Goal: Transaction & Acquisition: Download file/media

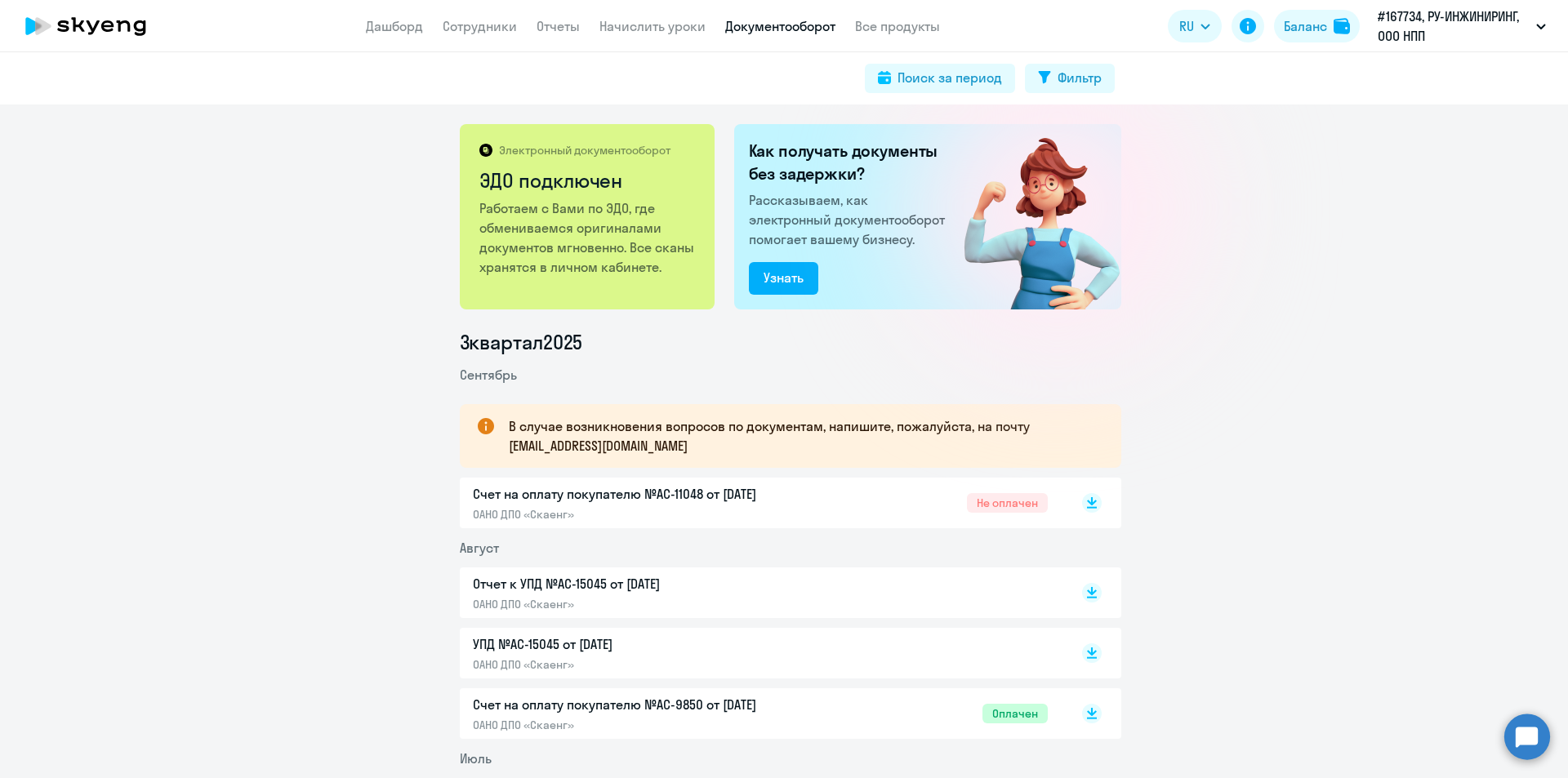
click at [631, 18] on link "Начислить уроки" at bounding box center [652, 25] width 106 height 16
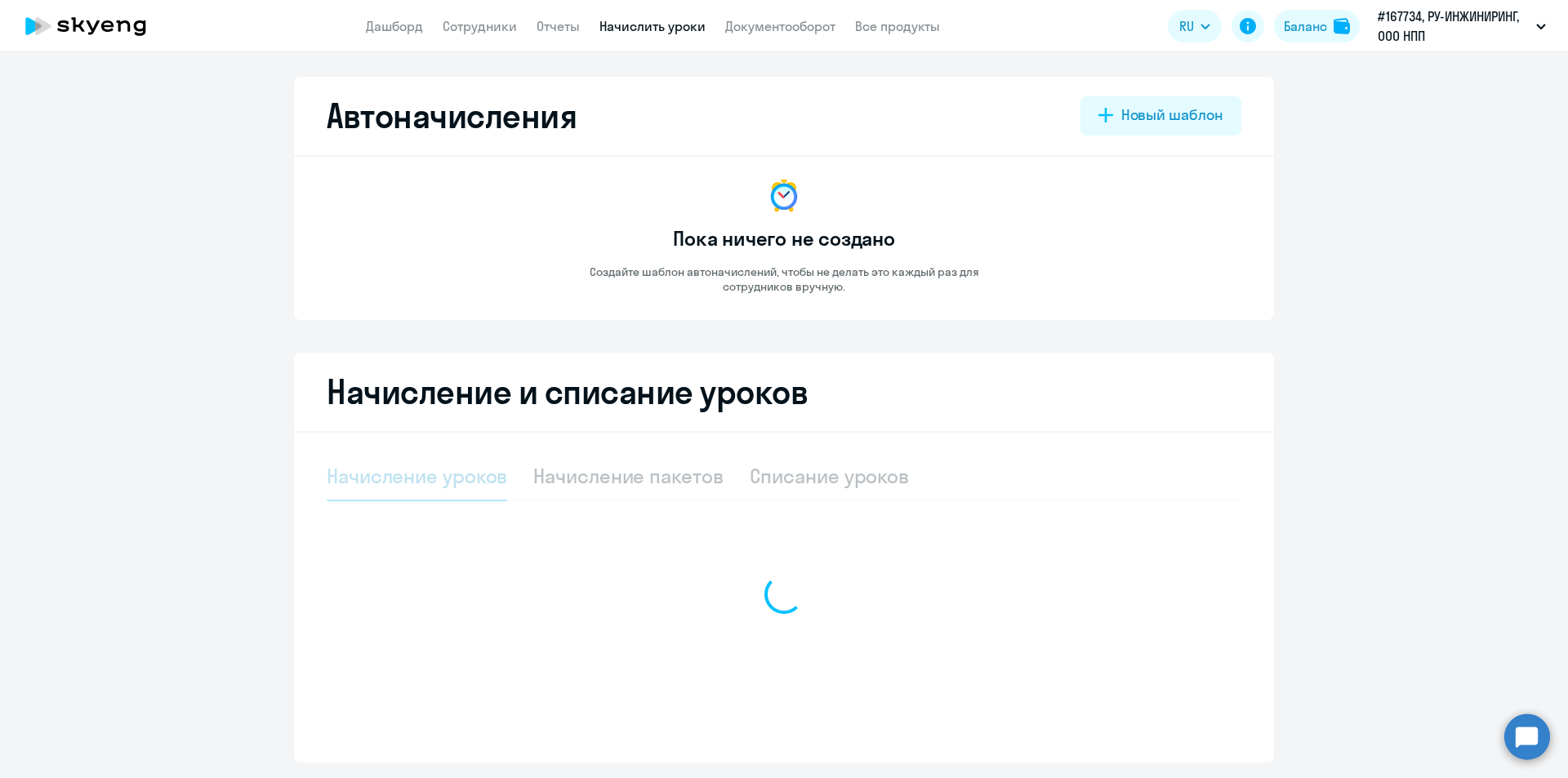
select select "10"
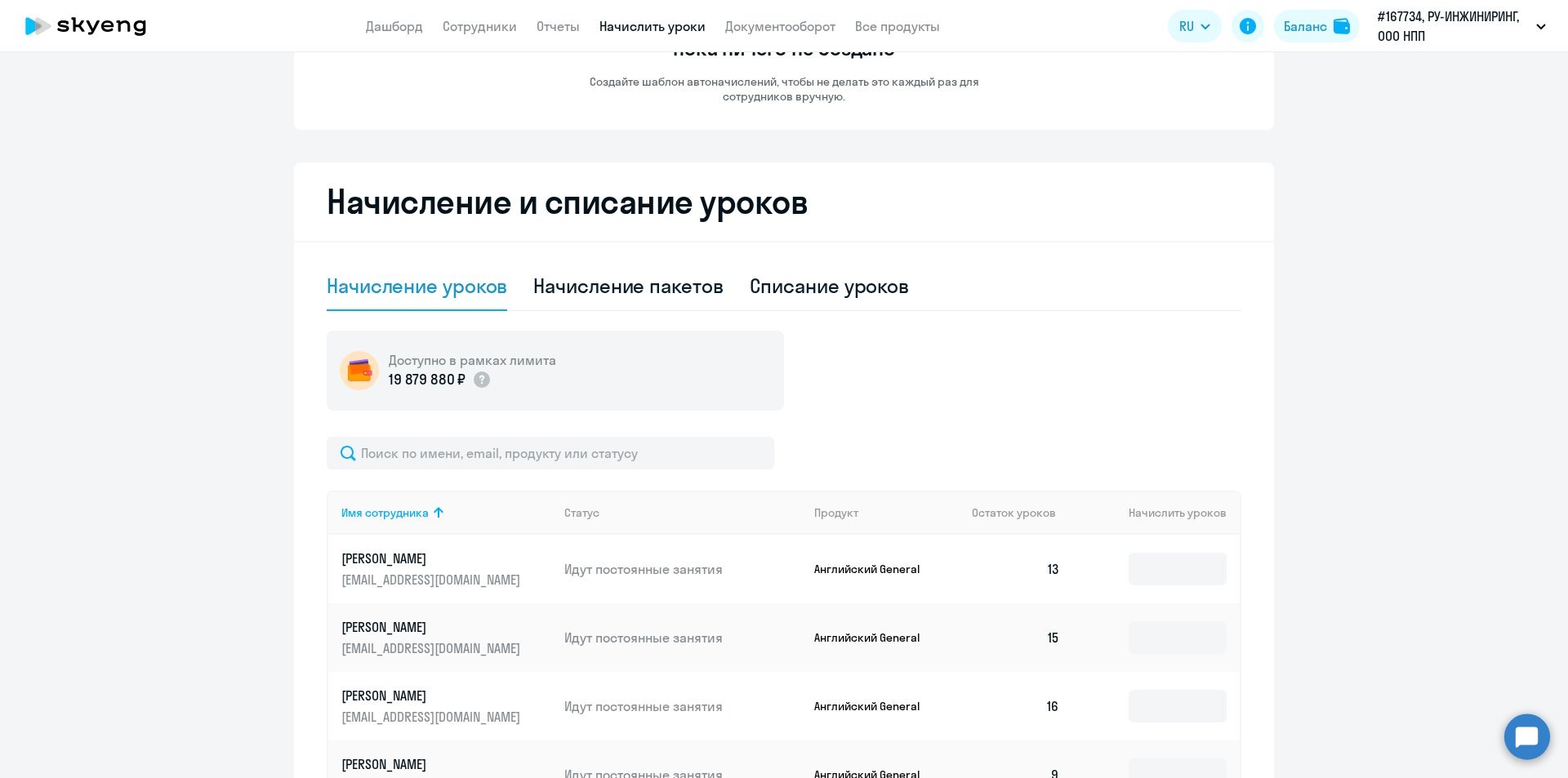
scroll to position [245, 0]
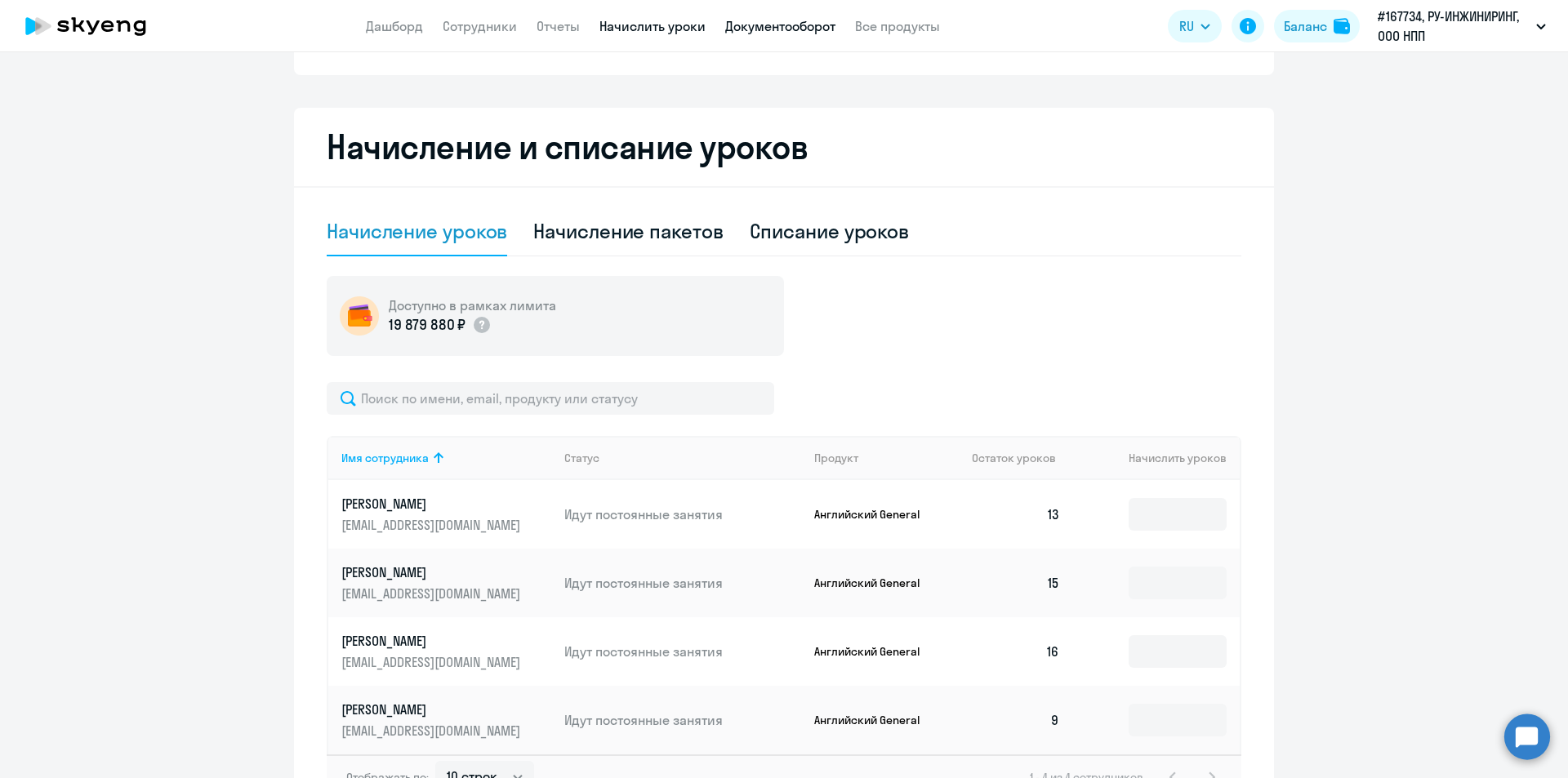
click at [762, 29] on link "Документооборот" at bounding box center [781, 25] width 111 height 16
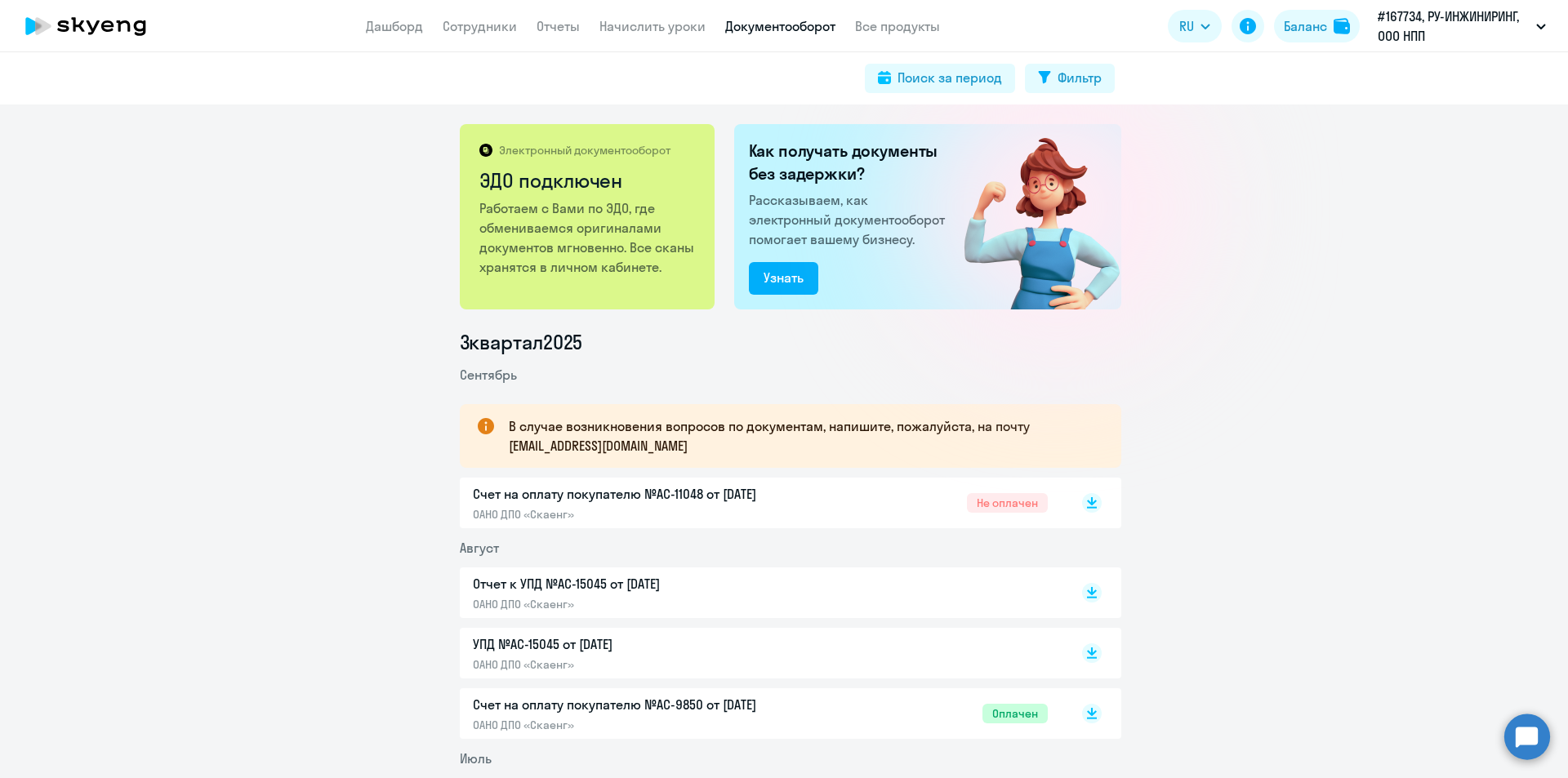
drag, startPoint x: 1083, startPoint y: 505, endPoint x: 1092, endPoint y: 546, distance: 42.0
click at [1083, 505] on rect at bounding box center [1092, 503] width 19 height 19
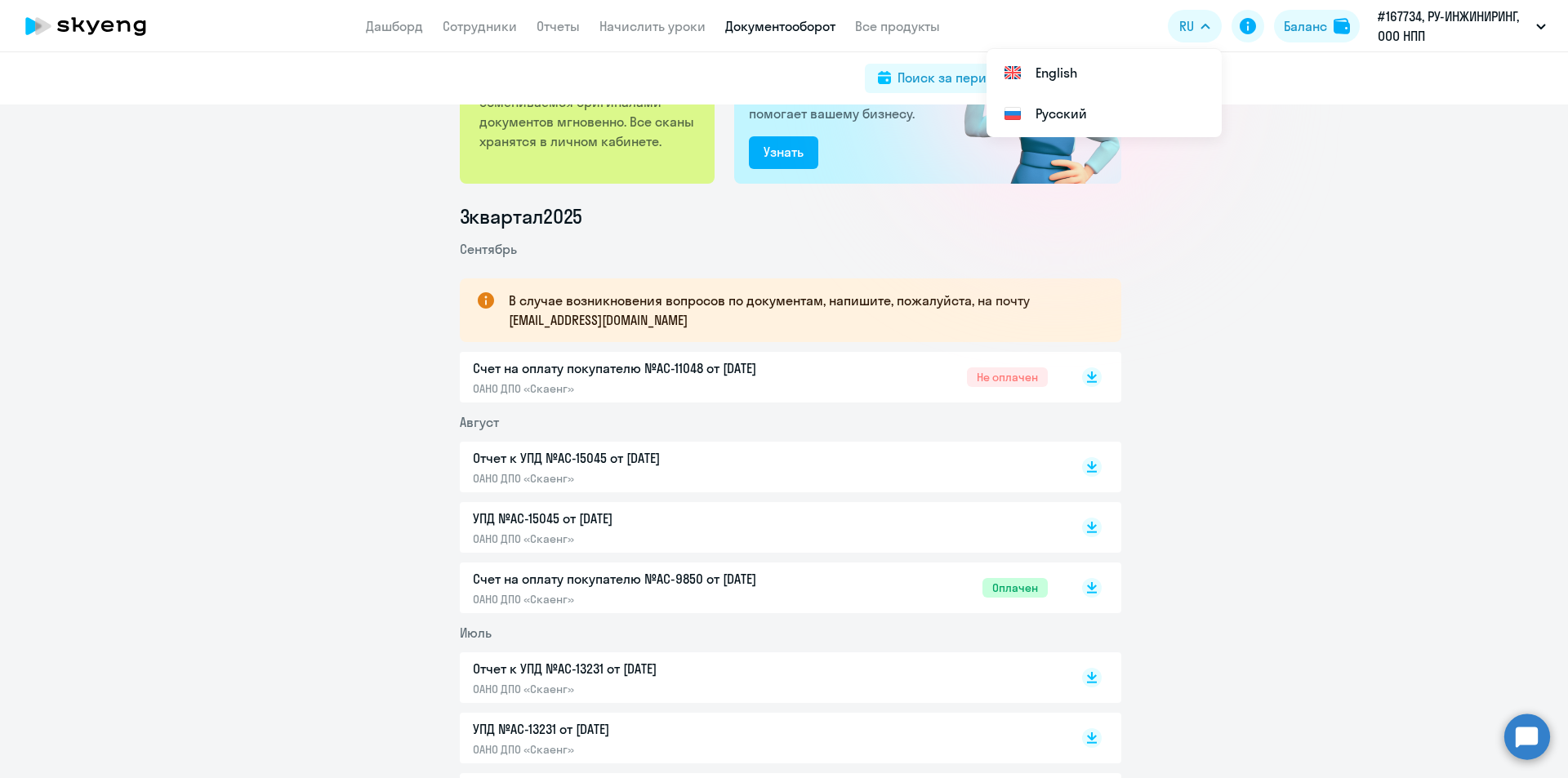
scroll to position [164, 0]
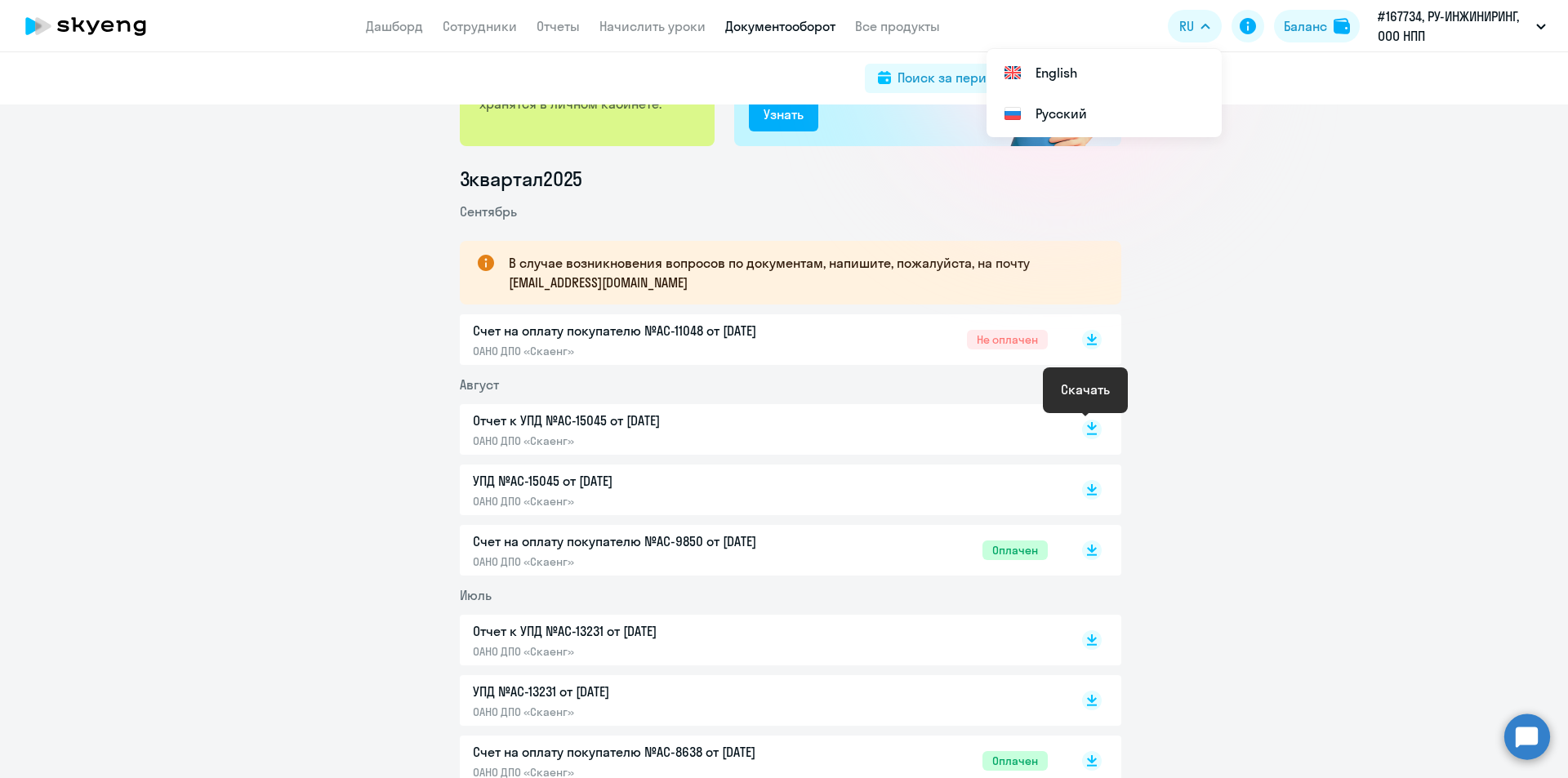
click at [1087, 430] on icon at bounding box center [1092, 426] width 10 height 8
